Goal: Information Seeking & Learning: Learn about a topic

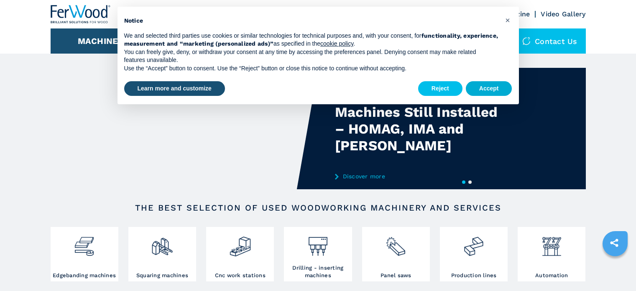
click at [496, 83] on button "Accept" at bounding box center [489, 88] width 46 height 15
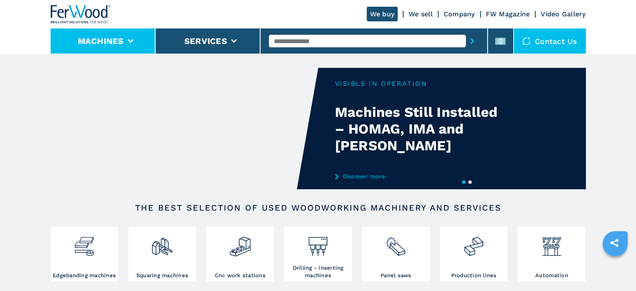
click at [90, 35] on li "Machines" at bounding box center [103, 40] width 105 height 25
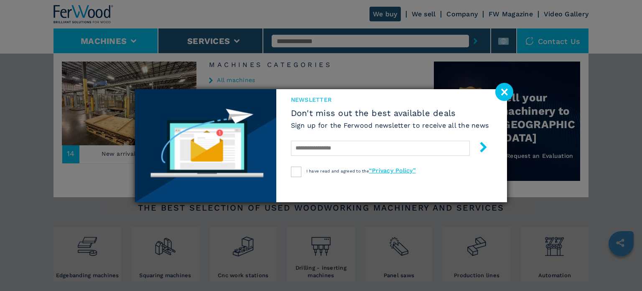
click at [505, 98] on image at bounding box center [504, 92] width 18 height 18
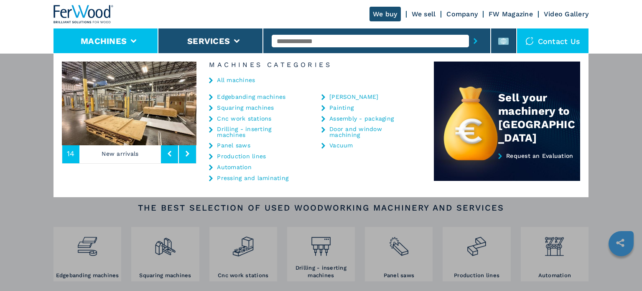
click at [220, 97] on link "Edgebanding machines" at bounding box center [251, 97] width 69 height 6
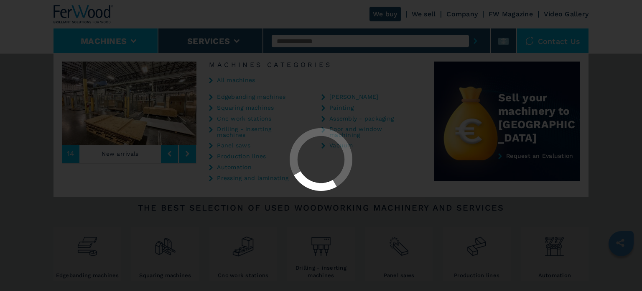
select select "**********"
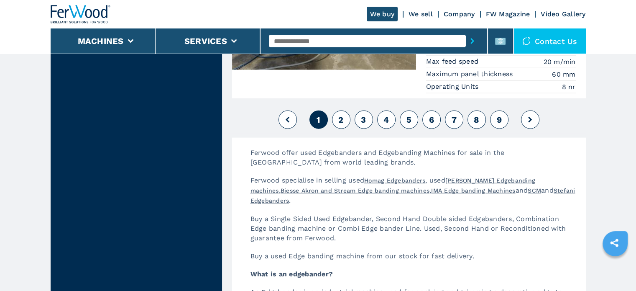
scroll to position [2182, 0]
click at [337, 111] on button "2" at bounding box center [341, 119] width 18 height 18
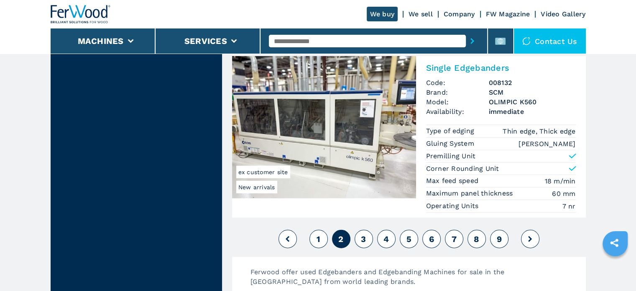
scroll to position [2047, 0]
click at [365, 234] on span "3" at bounding box center [363, 239] width 5 height 10
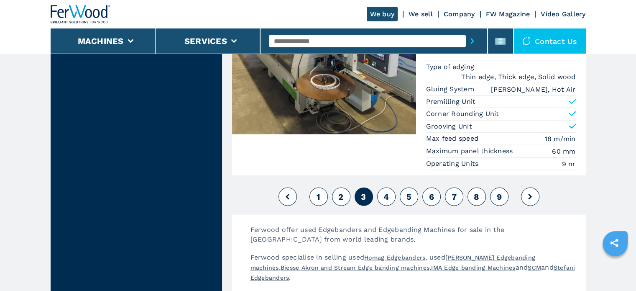
scroll to position [2141, 0]
click at [379, 187] on button "4" at bounding box center [386, 196] width 18 height 18
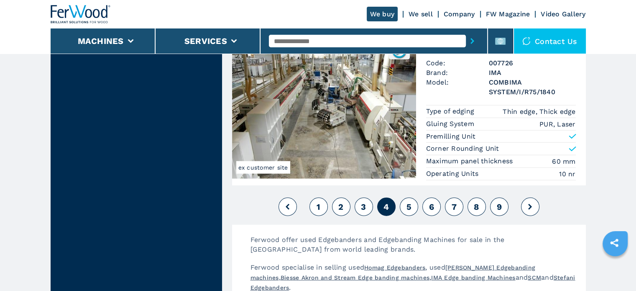
scroll to position [2156, 0]
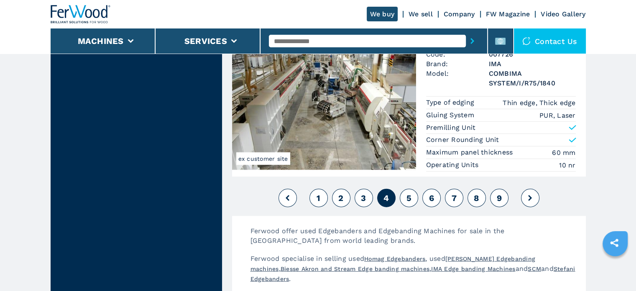
click at [404, 189] on button "5" at bounding box center [409, 198] width 18 height 18
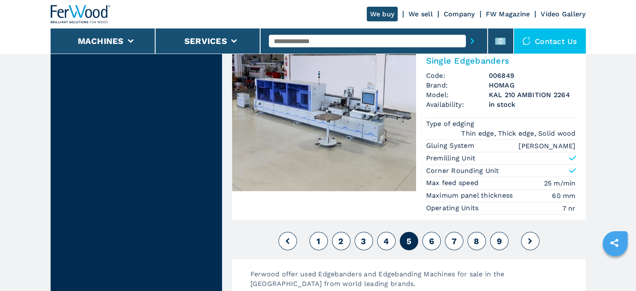
scroll to position [2122, 0]
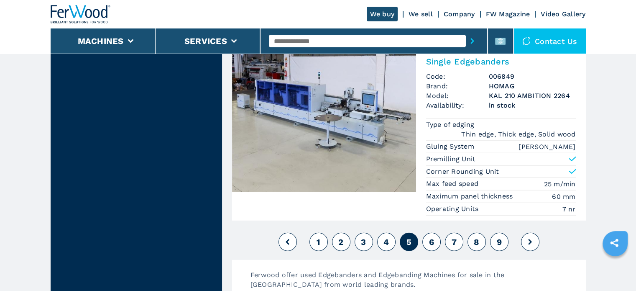
click at [432, 237] on span "6" at bounding box center [431, 242] width 5 height 10
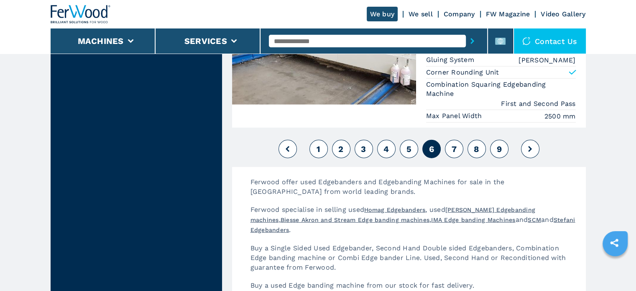
scroll to position [2247, 0]
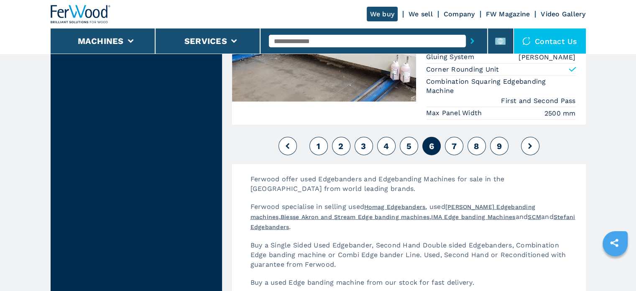
click at [454, 148] on span "7" at bounding box center [453, 146] width 5 height 10
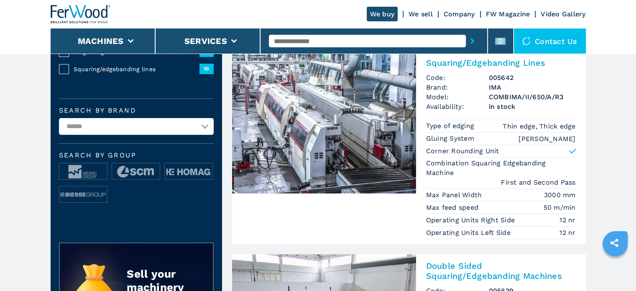
scroll to position [213, 0]
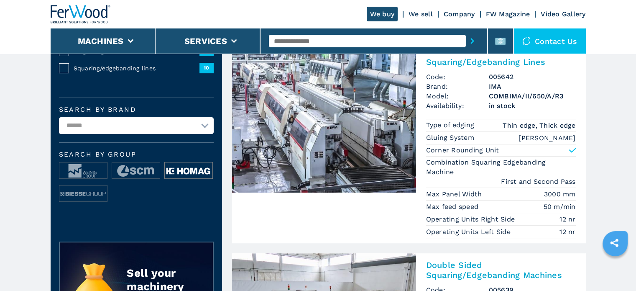
click at [185, 170] on img at bounding box center [189, 170] width 48 height 17
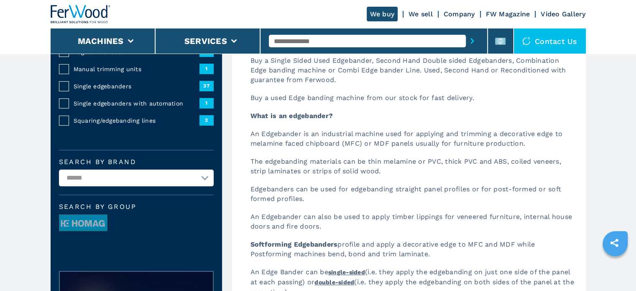
scroll to position [162, 0]
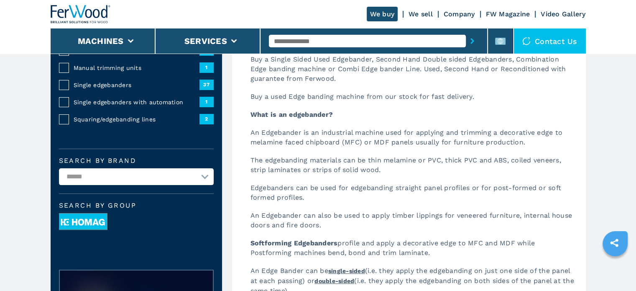
click at [69, 219] on img at bounding box center [83, 221] width 48 height 17
click at [141, 186] on div "**********" at bounding box center [136, 113] width 171 height 287
click at [148, 180] on select "**********" at bounding box center [136, 176] width 155 height 17
select select "*****"
click at [59, 168] on select "**********" at bounding box center [136, 176] width 155 height 17
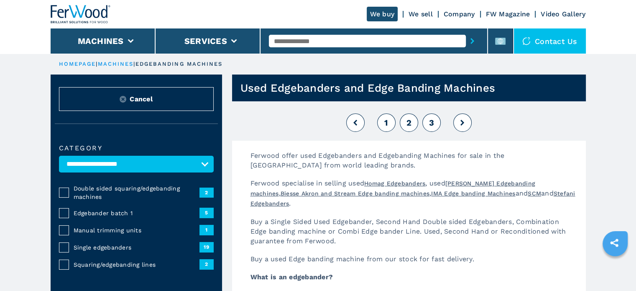
click at [394, 118] on button "1" at bounding box center [386, 122] width 18 height 18
select select
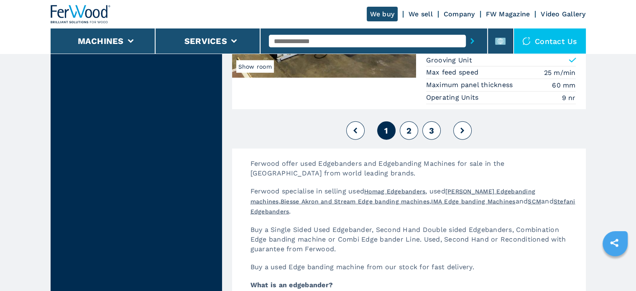
scroll to position [2241, 0]
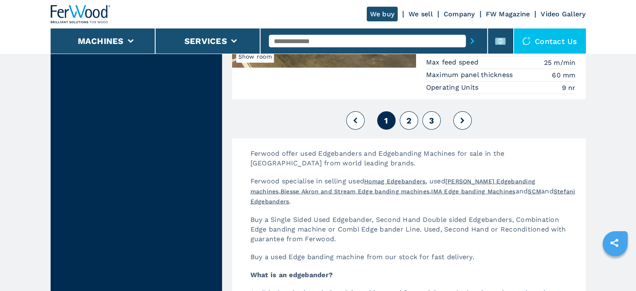
click at [406, 117] on button "2" at bounding box center [409, 120] width 18 height 18
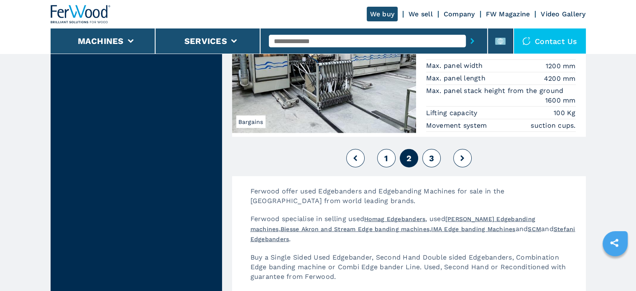
scroll to position [2143, 0]
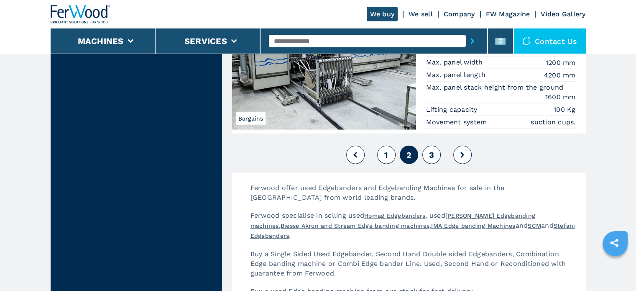
click at [426, 158] on button "3" at bounding box center [431, 154] width 18 height 18
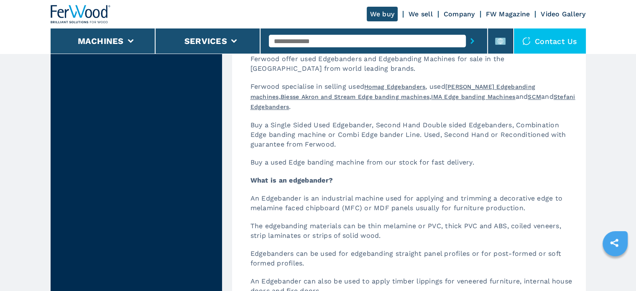
scroll to position [1092, 0]
